Goal: Task Accomplishment & Management: Manage account settings

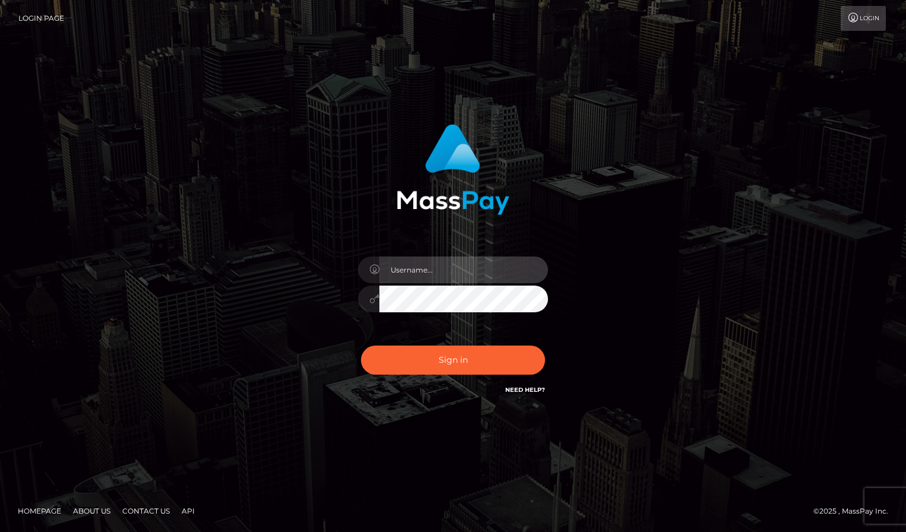
type input "frank.minyon@cforth.com"
checkbox input "true"
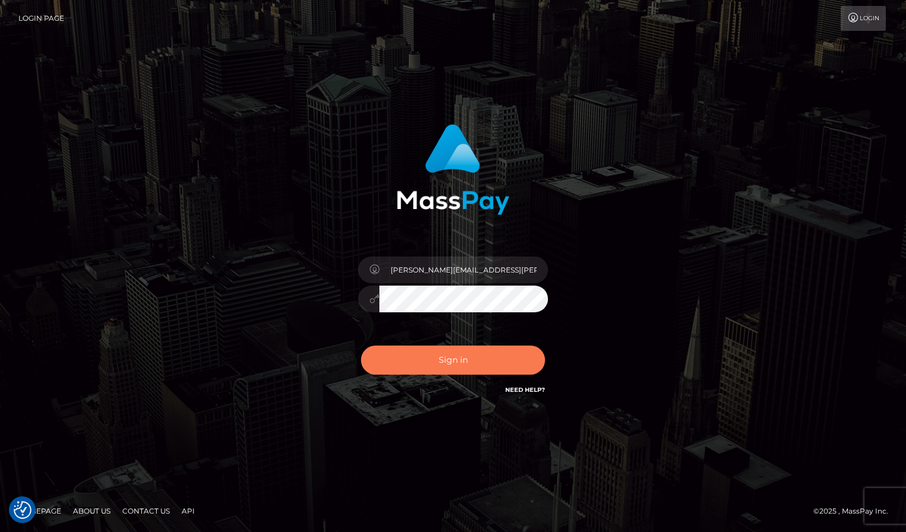
click at [445, 357] on button "Sign in" at bounding box center [453, 359] width 184 height 29
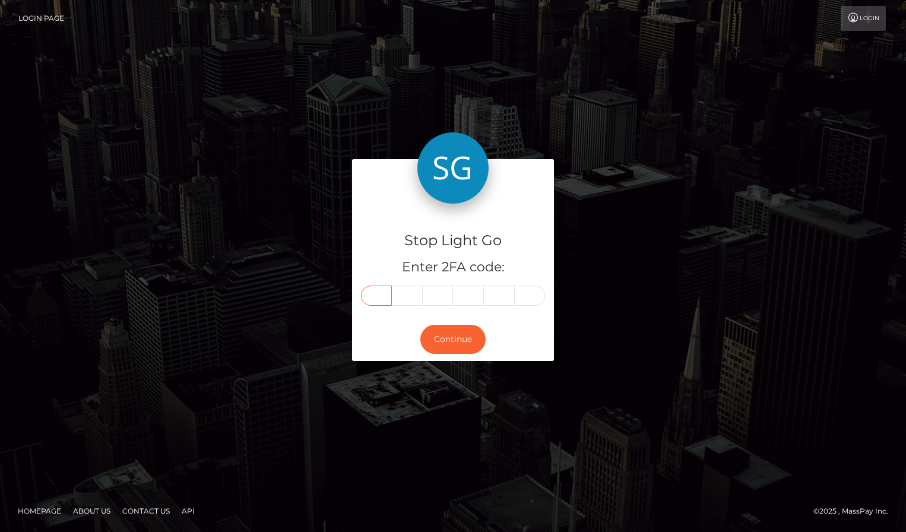
click at [376, 296] on input "text" at bounding box center [376, 295] width 31 height 20
type input "1"
type input "4"
type input "7"
type input "2"
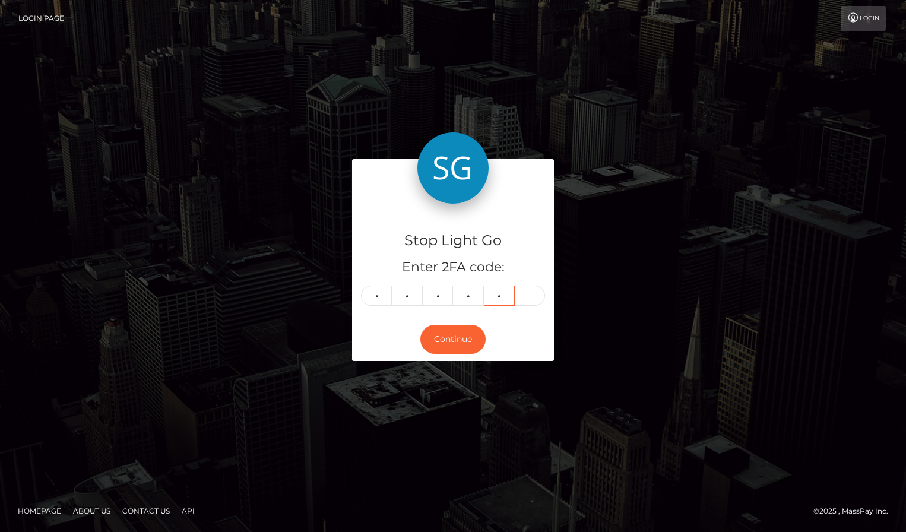
type input "9"
type input "1"
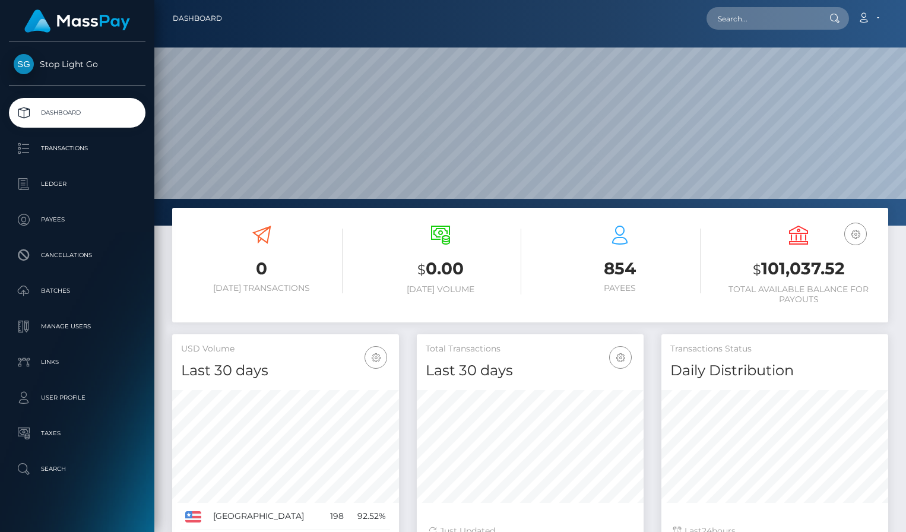
scroll to position [211, 227]
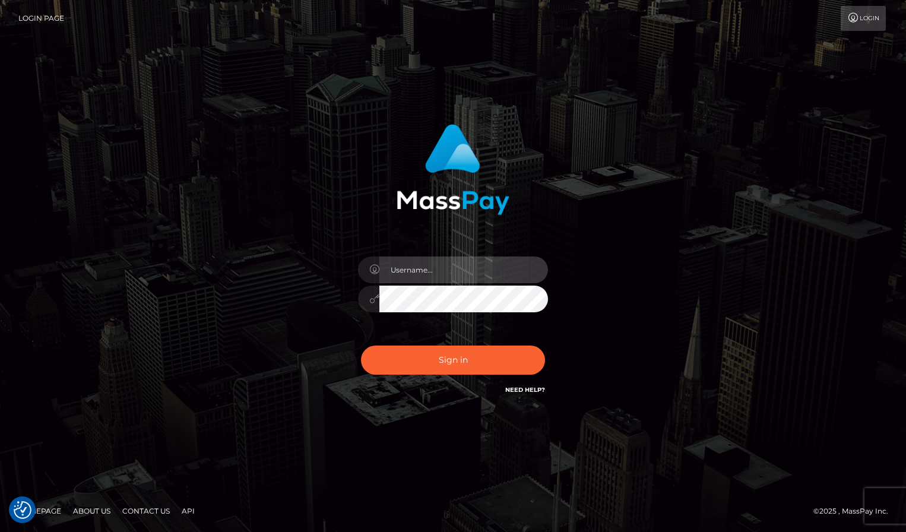
type input "frank.minyon@cforth.com"
